Goal: Information Seeking & Learning: Learn about a topic

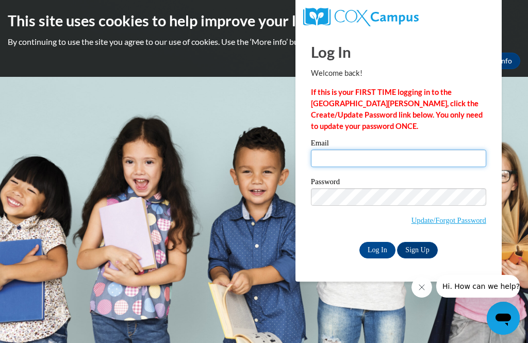
click at [397, 157] on input "Email" at bounding box center [398, 159] width 175 height 18
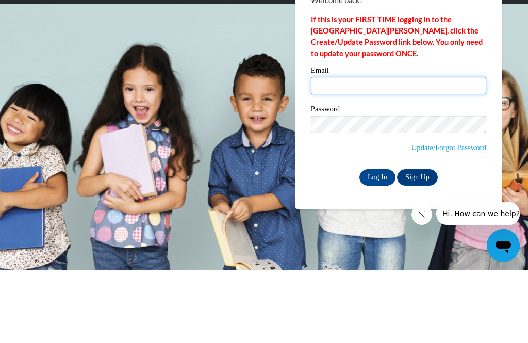
click at [336, 150] on input "Email" at bounding box center [398, 159] width 175 height 18
type input "[EMAIL_ADDRESS][DOMAIN_NAME]"
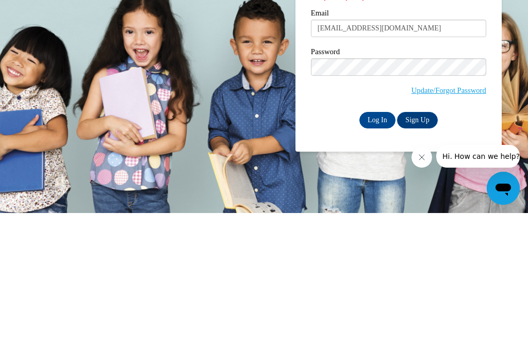
click at [380, 242] on input "Log In" at bounding box center [377, 250] width 36 height 17
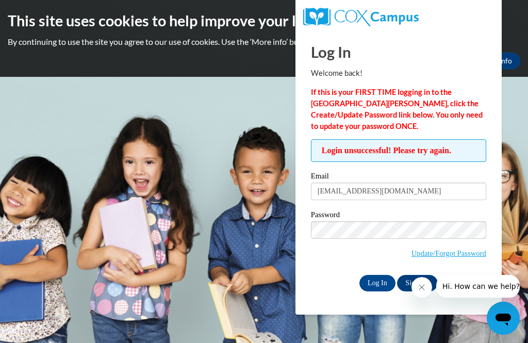
click at [460, 252] on link "Update/Forgot Password" at bounding box center [449, 253] width 75 height 8
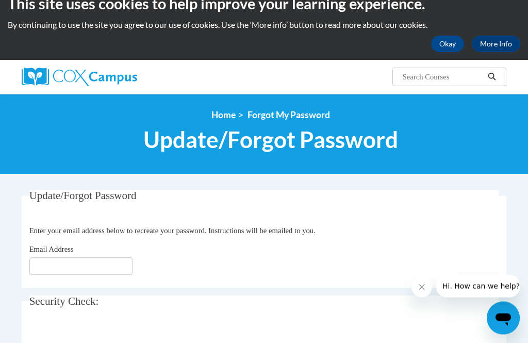
scroll to position [17, 0]
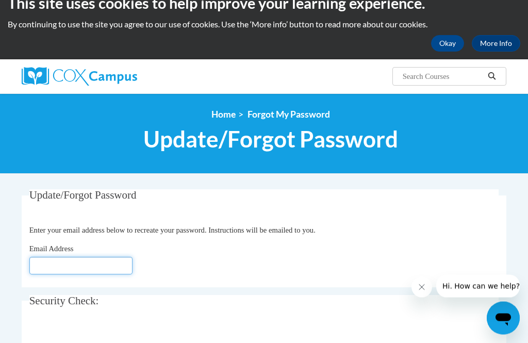
click at [84, 263] on input "Email Address" at bounding box center [80, 266] width 103 height 18
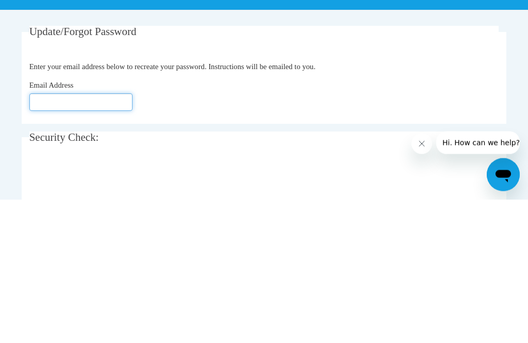
click at [100, 237] on input "Email Address" at bounding box center [80, 246] width 103 height 18
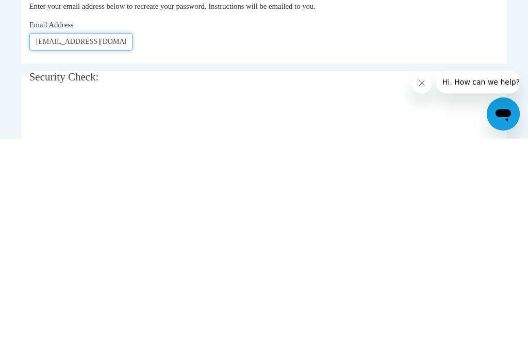
type input "Rashmi.farkade89@gmail.com"
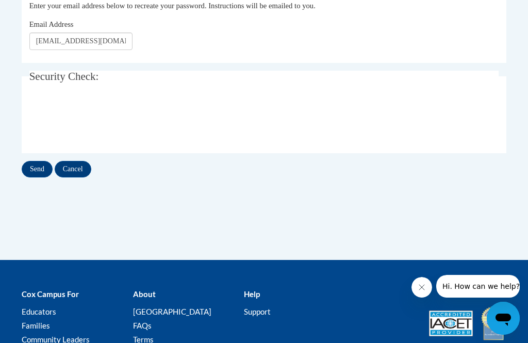
click at [38, 166] on input "Send" at bounding box center [37, 169] width 31 height 17
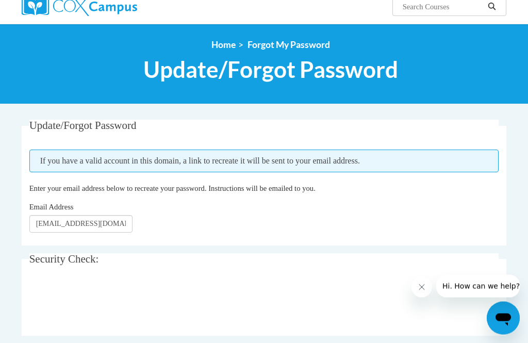
scroll to position [87, 0]
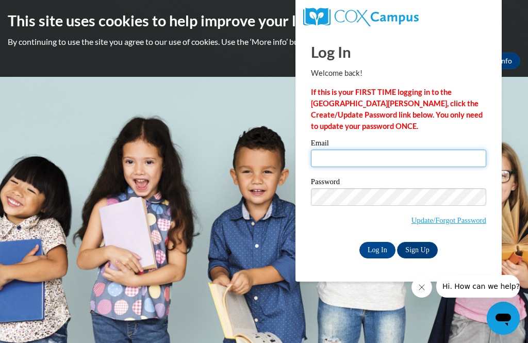
click at [351, 156] on input "Email" at bounding box center [398, 159] width 175 height 18
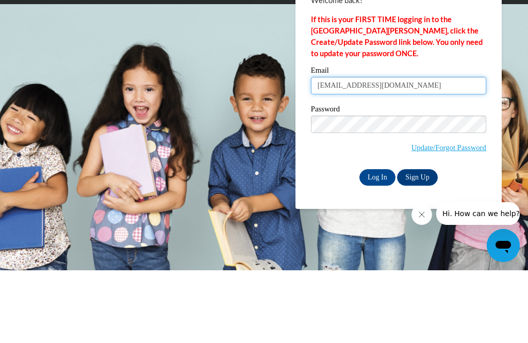
type input "[EMAIL_ADDRESS][DOMAIN_NAME]"
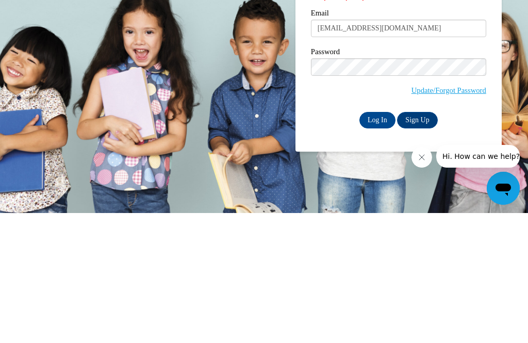
click at [377, 242] on input "Log In" at bounding box center [377, 250] width 36 height 17
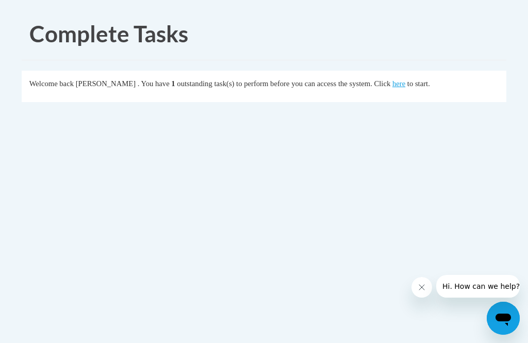
click at [393, 81] on link "here" at bounding box center [399, 83] width 13 height 8
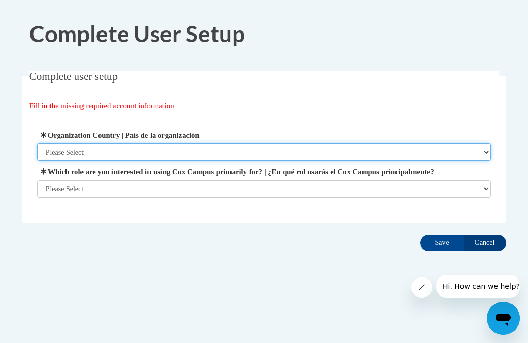
click at [140, 152] on select "Please Select United States | Estados Unidos Outside of the United States | Fue…" at bounding box center [264, 152] width 454 height 18
select select "ad49bcad-a171-4b2e-b99c-48b446064914"
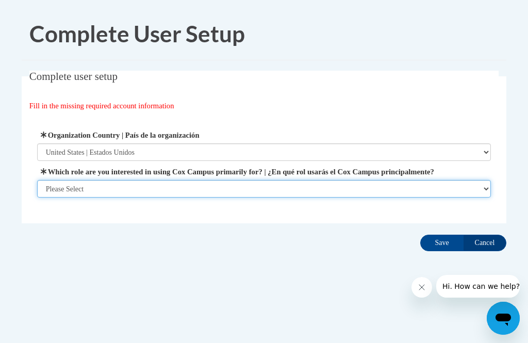
click at [486, 187] on select "Please Select College/University | Colegio/Universidad Community/Nonprofit Part…" at bounding box center [264, 189] width 454 height 18
select select "fbf2d438-af2f-41f8-98f1-81c410e29de3"
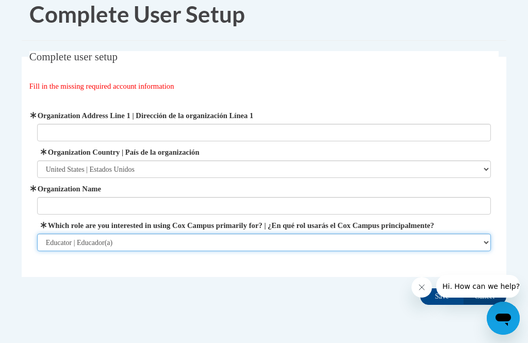
scroll to position [22, 0]
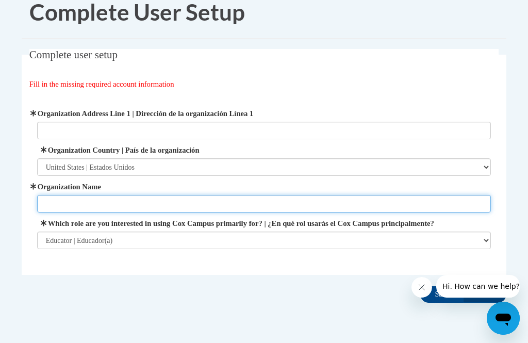
click at [466, 202] on input "Organization Name" at bounding box center [264, 204] width 454 height 18
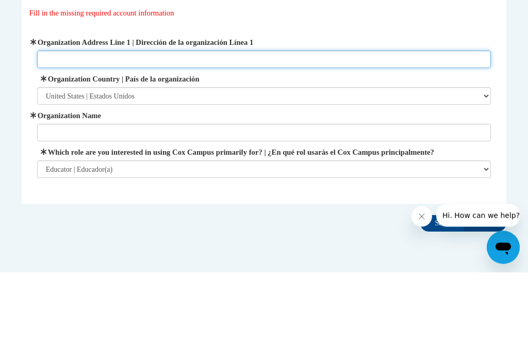
click at [153, 122] on input "Organization Address Line 1 | Dirección de la organización Línea 1" at bounding box center [264, 131] width 454 height 18
click at [113, 122] on input "Organization Address Line 1 | Dirección de la organización Línea 1" at bounding box center [264, 131] width 454 height 18
type input "10240 jones bridge rd, jones creek ga 30022"
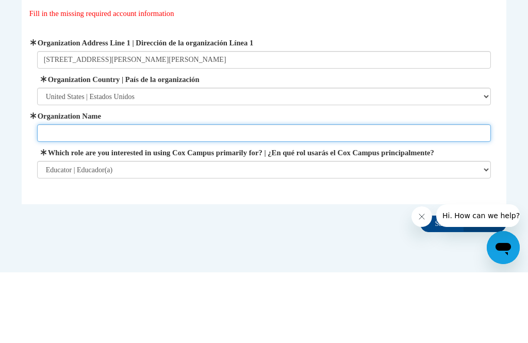
click at [173, 195] on input "Organization Name" at bounding box center [264, 204] width 454 height 18
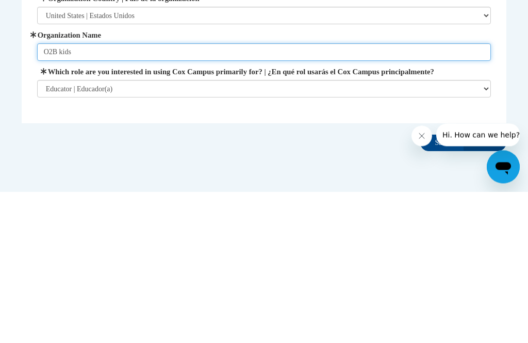
type input "O2B kids"
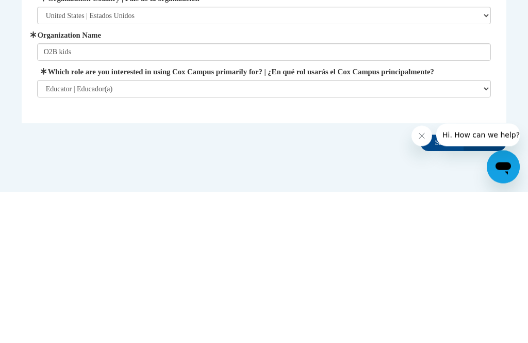
click at [419, 135] on icon "Close message from company" at bounding box center [422, 136] width 8 height 8
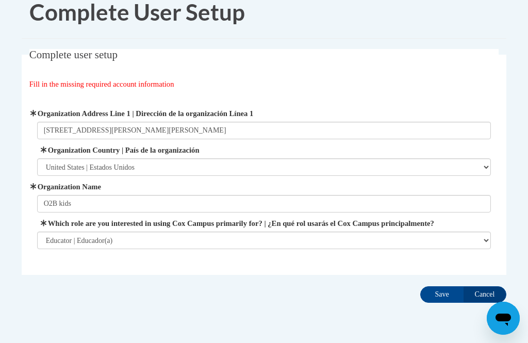
click at [443, 291] on input "Save" at bounding box center [441, 294] width 43 height 17
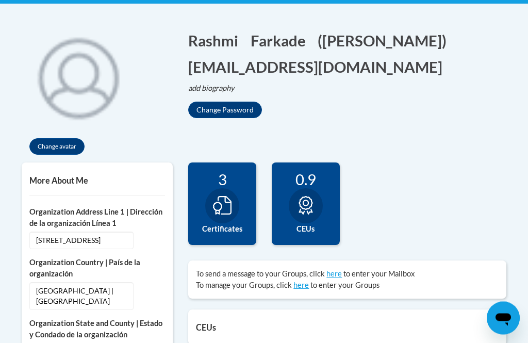
scroll to position [211, 0]
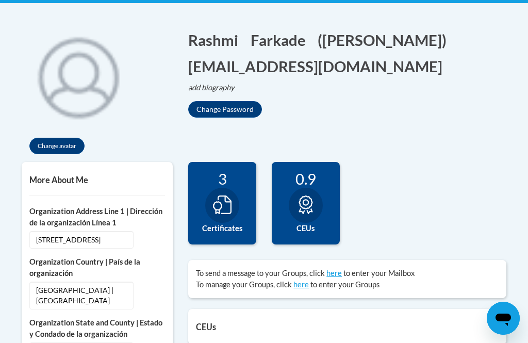
click at [212, 208] on div at bounding box center [222, 205] width 34 height 35
click at [235, 192] on div "3 Certificates" at bounding box center [222, 203] width 68 height 83
click at [222, 226] on label "Certificates" at bounding box center [222, 228] width 53 height 11
click at [316, 215] on div at bounding box center [306, 205] width 34 height 35
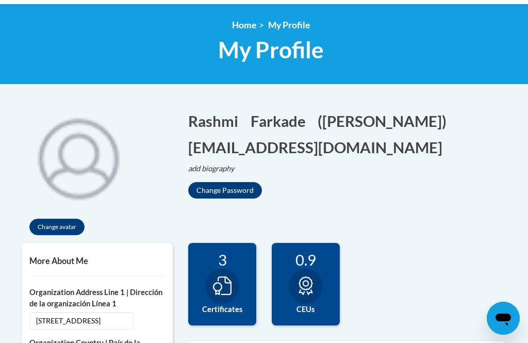
scroll to position [0, 0]
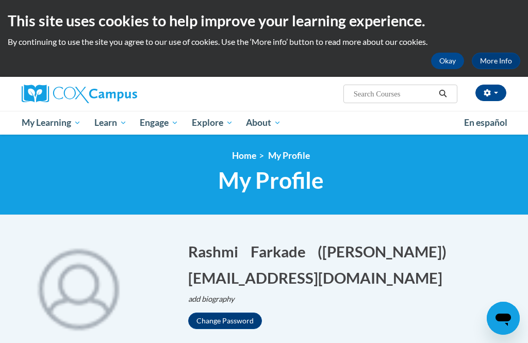
click at [0, 0] on span "My Course Progress" at bounding box center [0, 0] width 0 height 0
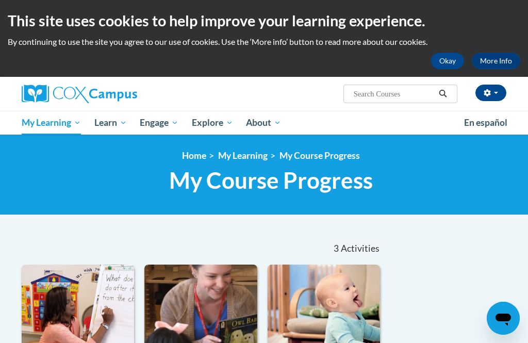
click at [0, 0] on span "Certificates" at bounding box center [0, 0] width 0 height 0
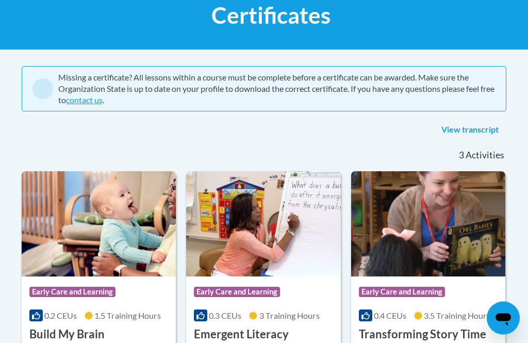
scroll to position [166, 0]
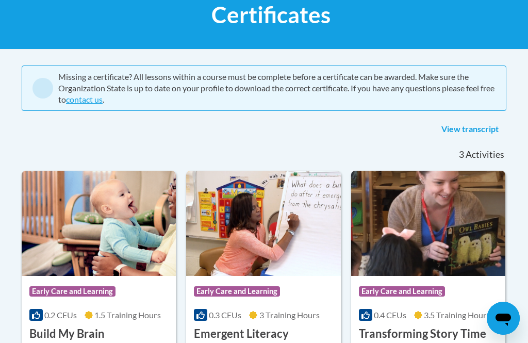
click at [483, 128] on link "View transcript" at bounding box center [470, 129] width 73 height 17
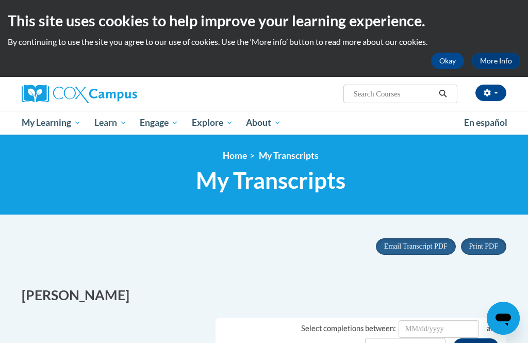
click at [447, 88] on button "Search" at bounding box center [442, 94] width 15 height 12
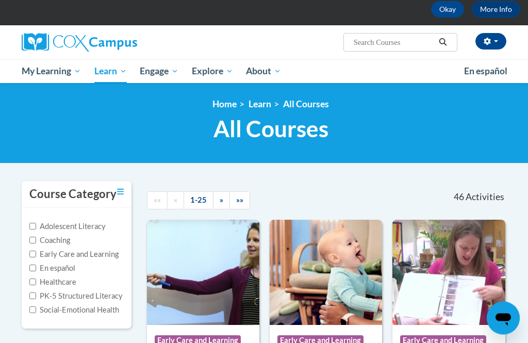
scroll to position [52, 0]
click at [39, 250] on label "Early Care and Learning" at bounding box center [73, 254] width 89 height 11
click at [36, 251] on input "Early Care and Learning" at bounding box center [32, 254] width 7 height 7
checkbox input "true"
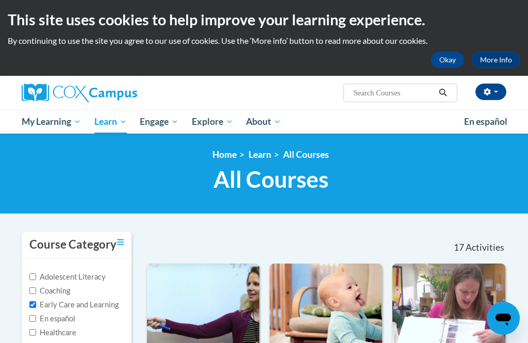
scroll to position [0, 0]
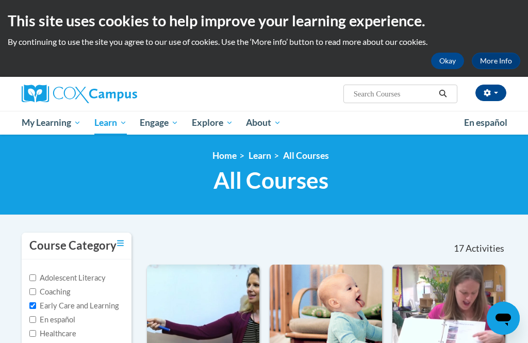
click at [496, 91] on button "button" at bounding box center [491, 93] width 31 height 17
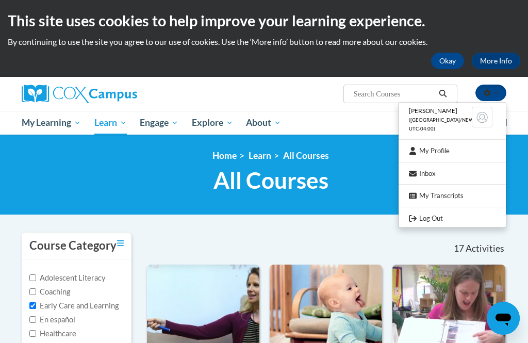
click at [454, 192] on link "My Transcripts" at bounding box center [452, 195] width 107 height 13
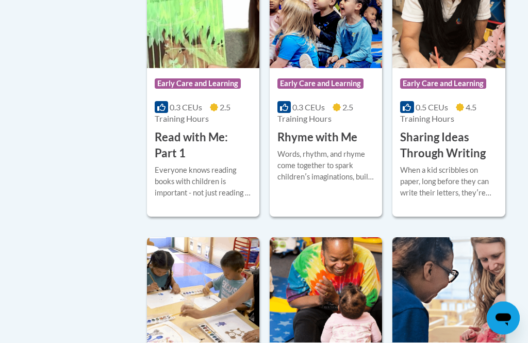
scroll to position [1301, 0]
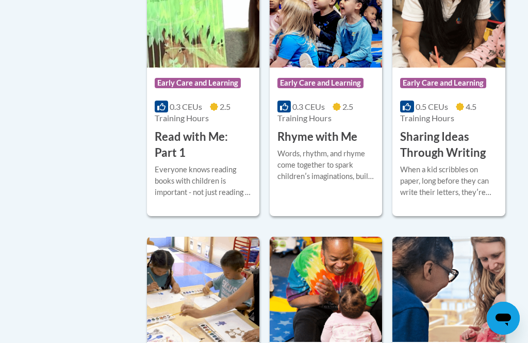
click at [460, 176] on div "When a kid scribbles on paper, long before they can write their letters, theyʹr…" at bounding box center [448, 181] width 97 height 34
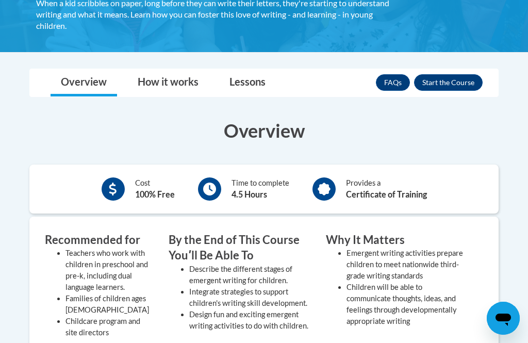
scroll to position [217, 0]
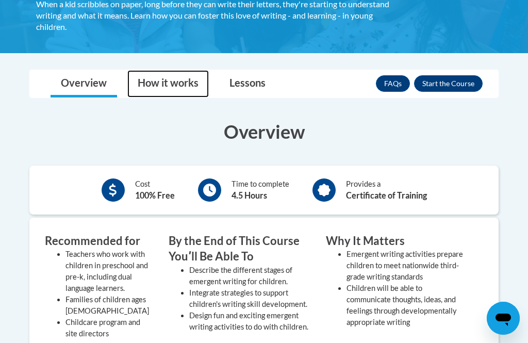
click at [170, 89] on link "How it works" at bounding box center [167, 83] width 81 height 27
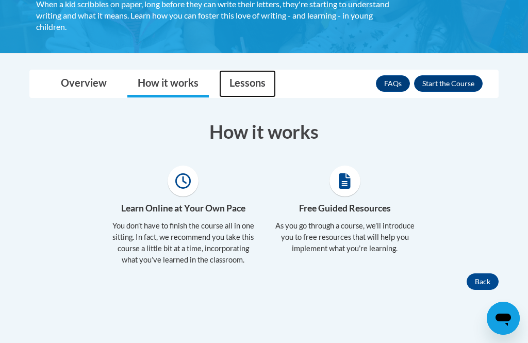
click at [255, 79] on link "Lessons" at bounding box center [247, 83] width 57 height 27
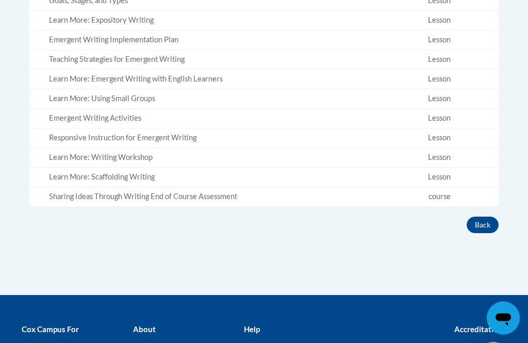
scroll to position [490, 0]
click at [439, 189] on td "course" at bounding box center [439, 196] width 119 height 19
click at [57, 191] on div "Sharing Ideas Through Writing End of Course Assessment" at bounding box center [212, 196] width 327 height 11
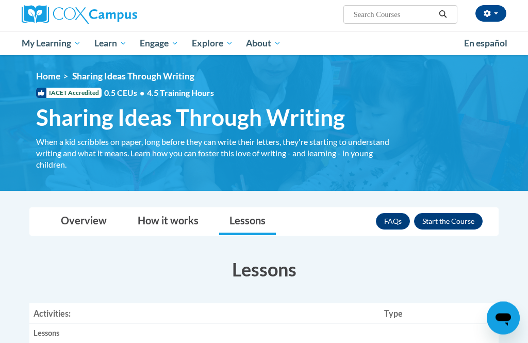
scroll to position [79, 0]
click at [462, 223] on button "Enroll" at bounding box center [448, 221] width 69 height 17
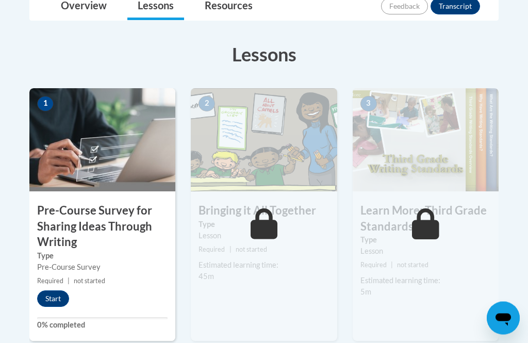
scroll to position [260, 0]
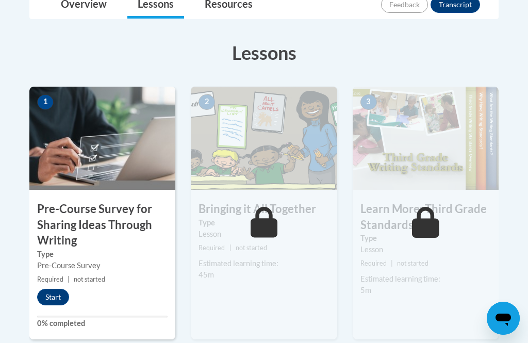
click at [58, 295] on button "Start" at bounding box center [53, 297] width 32 height 17
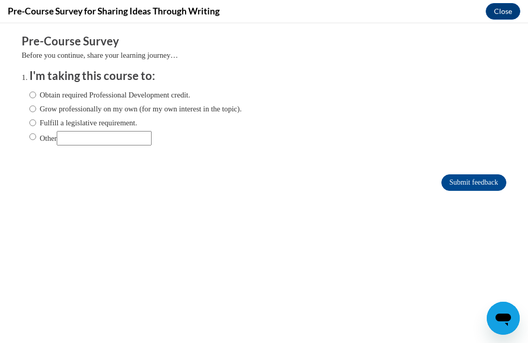
scroll to position [0, 0]
click at [31, 96] on input "Obtain required Professional Development credit." at bounding box center [32, 94] width 7 height 11
radio input "true"
click at [31, 96] on input "Obtain required Professional Development credit." at bounding box center [32, 94] width 7 height 11
click at [36, 107] on input "Grow professionally on my own (for my own interest in the topic)." at bounding box center [32, 108] width 7 height 11
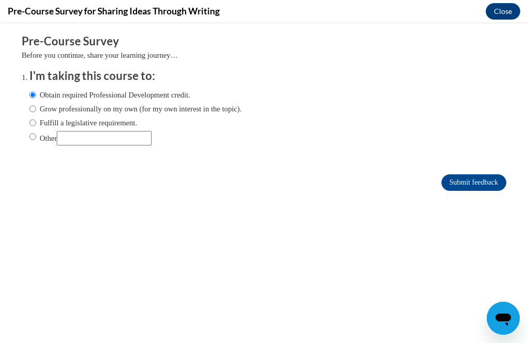
radio input "true"
click at [36, 91] on input "Obtain required Professional Development credit." at bounding box center [32, 94] width 7 height 11
radio input "true"
click at [484, 180] on input "Submit feedback" at bounding box center [474, 182] width 65 height 17
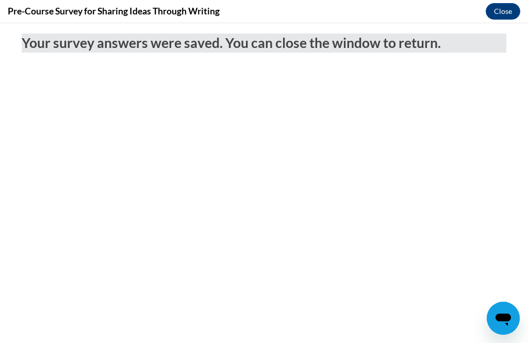
click at [508, 10] on button "Close" at bounding box center [503, 11] width 35 height 17
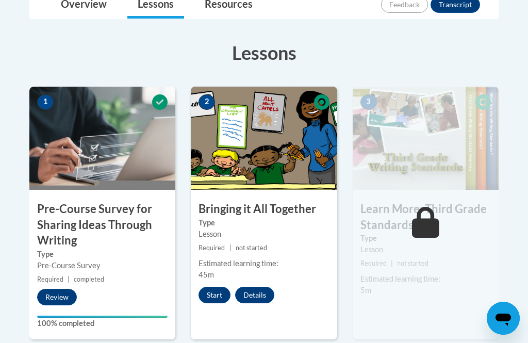
click at [256, 296] on button "Details" at bounding box center [254, 295] width 39 height 17
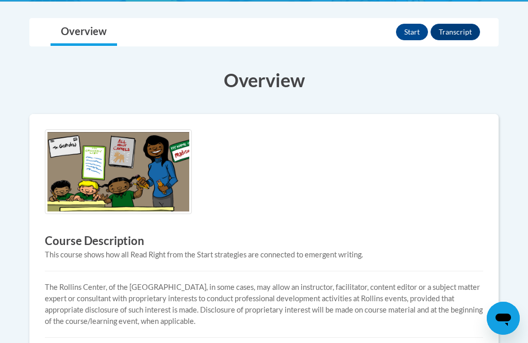
scroll to position [154, 0]
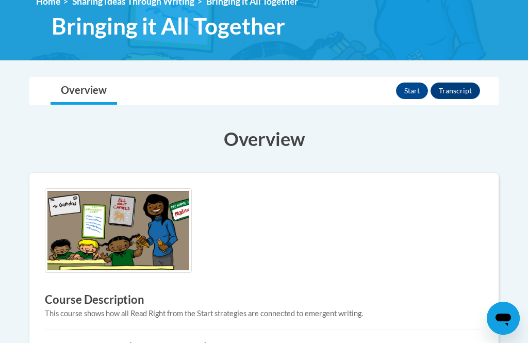
click at [407, 87] on button "Start" at bounding box center [412, 91] width 32 height 17
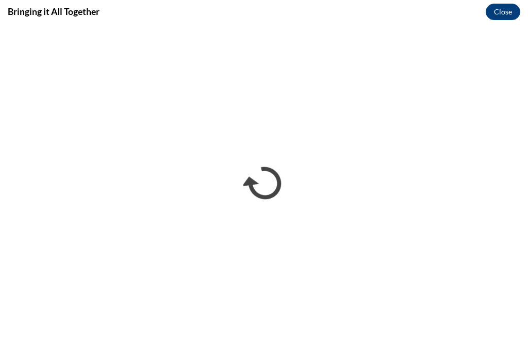
scroll to position [0, 0]
click at [504, 8] on button "Close" at bounding box center [503, 12] width 35 height 17
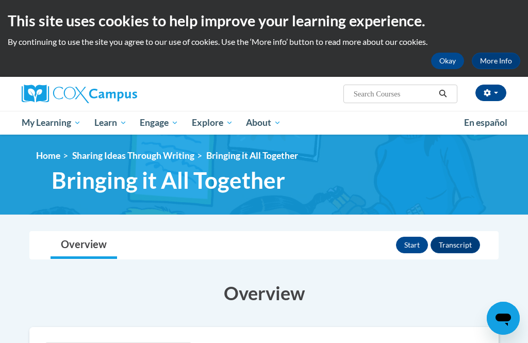
scroll to position [64, 0]
click at [443, 90] on icon "Search" at bounding box center [442, 94] width 9 height 8
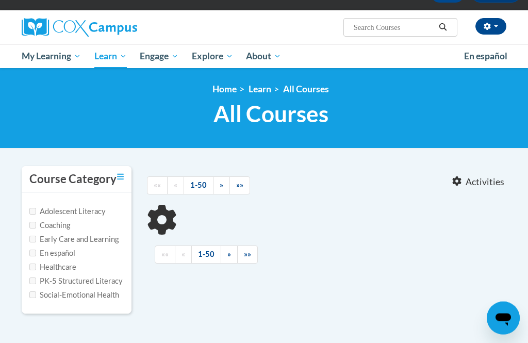
scroll to position [71, 0]
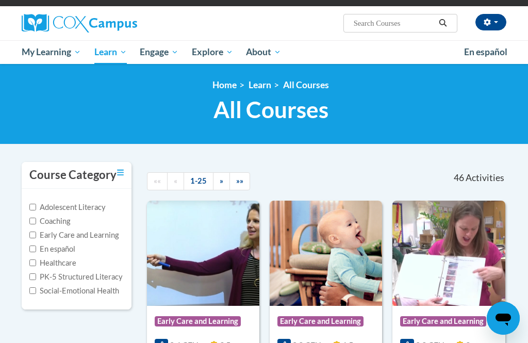
click at [36, 289] on input "Social-Emotional Health" at bounding box center [32, 290] width 7 height 7
checkbox input "true"
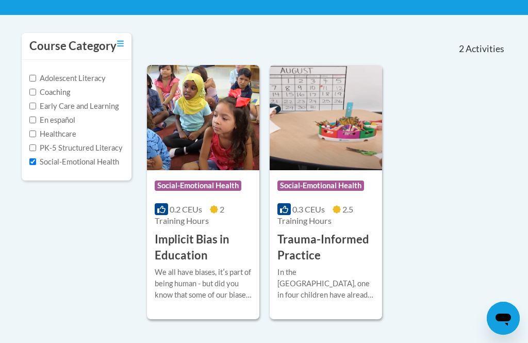
scroll to position [187, 0]
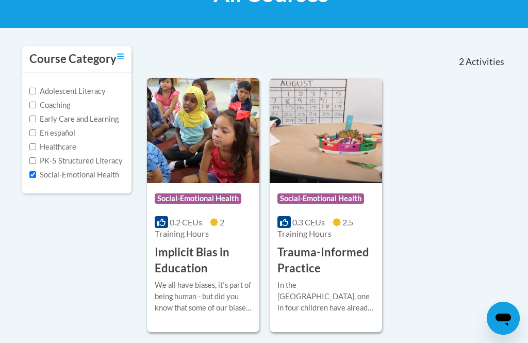
click at [32, 159] on input "PK-5 Structured Literacy" at bounding box center [32, 160] width 7 height 7
checkbox input "true"
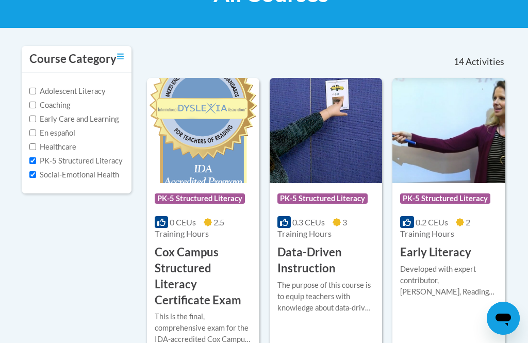
click at [32, 141] on label "Healthcare" at bounding box center [52, 146] width 47 height 11
click at [32, 143] on input "Healthcare" at bounding box center [32, 146] width 7 height 7
checkbox input "true"
click at [30, 161] on input "PK-5 Structured Literacy" at bounding box center [32, 160] width 7 height 7
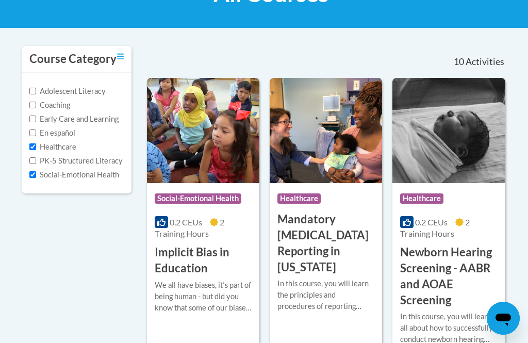
click at [30, 161] on input "PK-5 Structured Literacy" at bounding box center [32, 160] width 7 height 7
checkbox input "true"
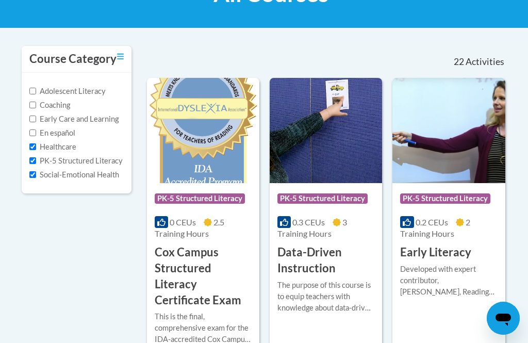
click at [27, 174] on div "Adolescent Literacy Coaching Early Care and Learning En español Healthcare PK-5…" at bounding box center [77, 133] width 110 height 121
click at [32, 171] on input "Social-Emotional Health" at bounding box center [32, 174] width 7 height 7
checkbox input "false"
click at [31, 158] on input "PK-5 Structured Literacy" at bounding box center [32, 160] width 7 height 7
checkbox input "false"
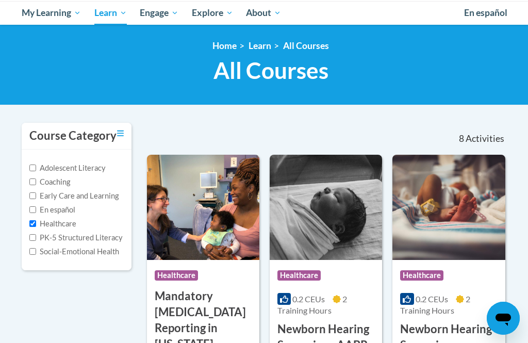
scroll to position [109, 0]
